Goal: Communication & Community: Ask a question

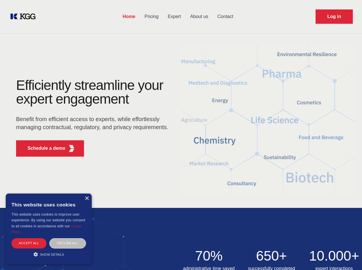
click at [181, 135] on div "Efficiently streamline your expert engagement Benefit from efficient access to …" at bounding box center [94, 120] width 174 height 83
click at [43, 148] on p "Schedule a demo" at bounding box center [47, 148] width 38 height 7
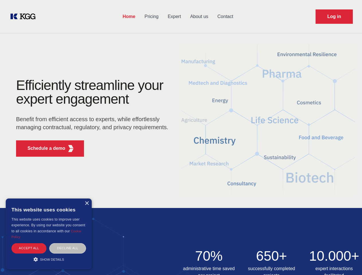
click at [87, 199] on div "× This website uses cookies This website uses cookies to improve user experienc…" at bounding box center [49, 234] width 86 height 71
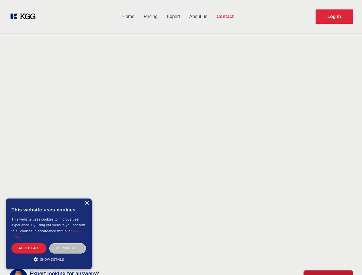
click at [29, 243] on div "Accept all" at bounding box center [28, 248] width 35 height 10
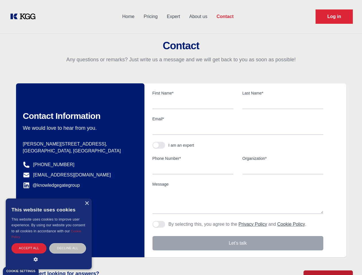
click at [68, 243] on body "Home Pricing Expert About us Contact Log in Contact Any questions or remarks? J…" at bounding box center [181, 252] width 362 height 504
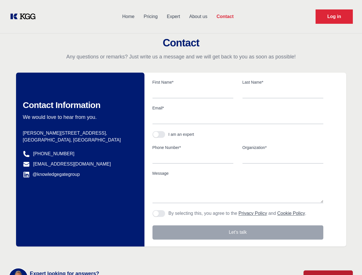
click at [49, 255] on main "Contact Any questions or remarks? Just write us a message and we will get back …" at bounding box center [181, 149] width 362 height 298
